Goal: Check status

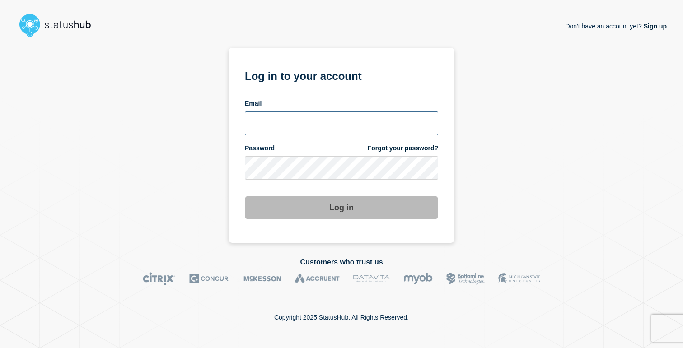
click at [359, 125] on input "email input" at bounding box center [341, 123] width 193 height 23
type input "[PERSON_NAME][EMAIL_ADDRESS][PERSON_NAME][DOMAIN_NAME]"
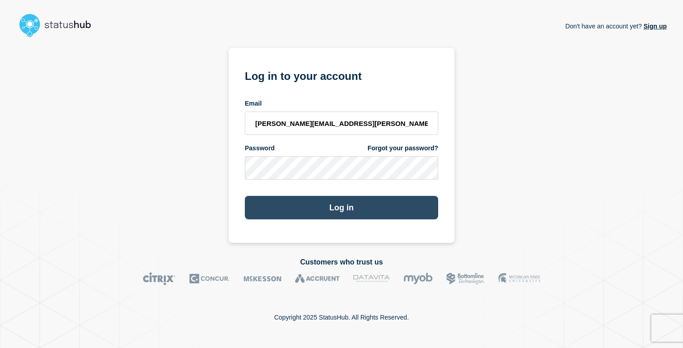
click at [349, 209] on button "Log in" at bounding box center [341, 207] width 193 height 23
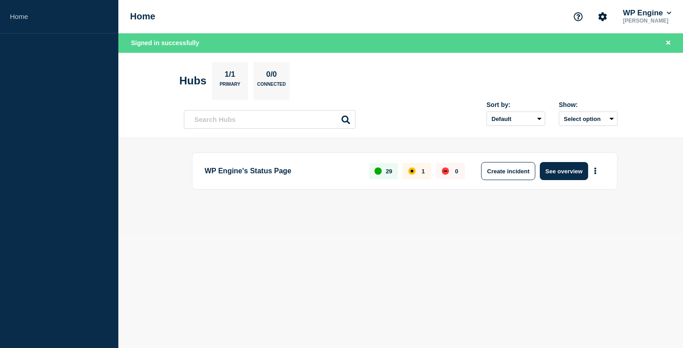
click at [414, 171] on div "affected" at bounding box center [411, 170] width 7 height 7
click at [566, 172] on button "See overview" at bounding box center [564, 171] width 48 height 18
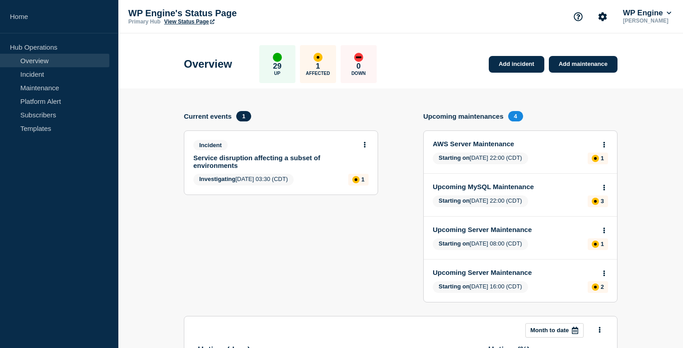
click at [282, 163] on link "Service disruption affecting a subset of environments" at bounding box center [274, 161] width 163 height 15
